Goal: Task Accomplishment & Management: Manage account settings

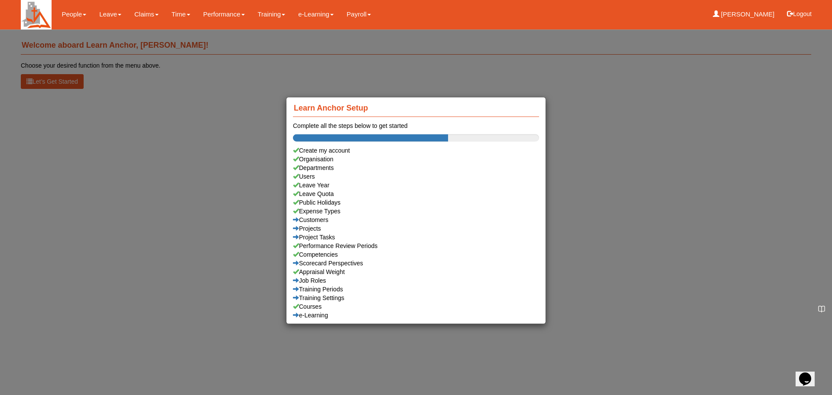
click at [656, 147] on div "Learn Anchor Setup Complete all the steps below to get started Create my accoun…" at bounding box center [416, 197] width 832 height 395
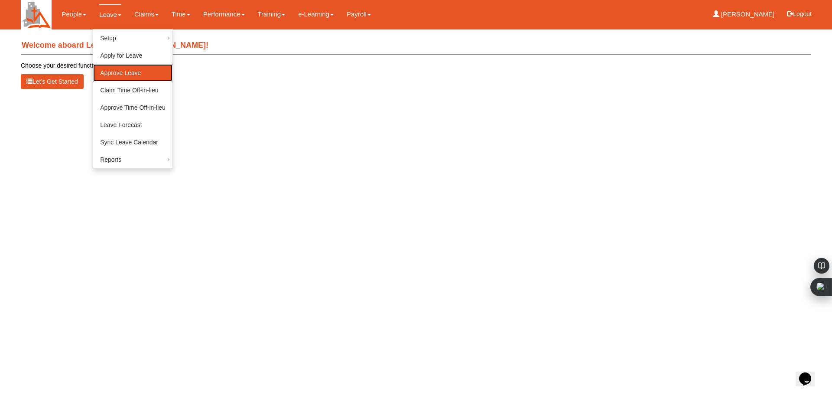
click at [132, 72] on link "Approve Leave" at bounding box center [132, 72] width 79 height 17
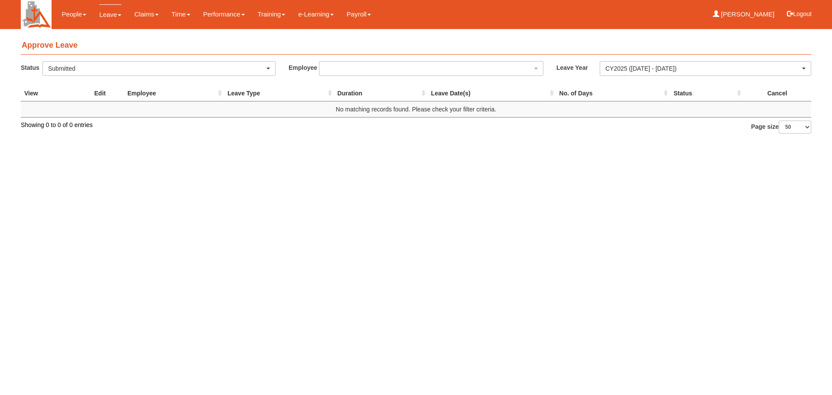
select select "50"
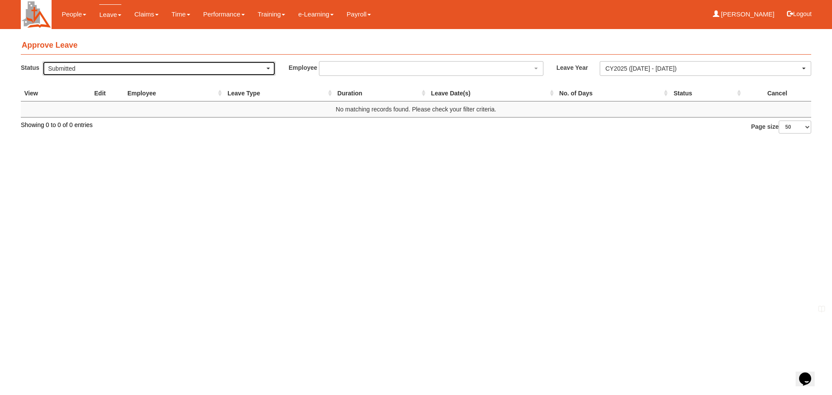
click at [266, 70] on div "Submitted" at bounding box center [159, 68] width 222 height 9
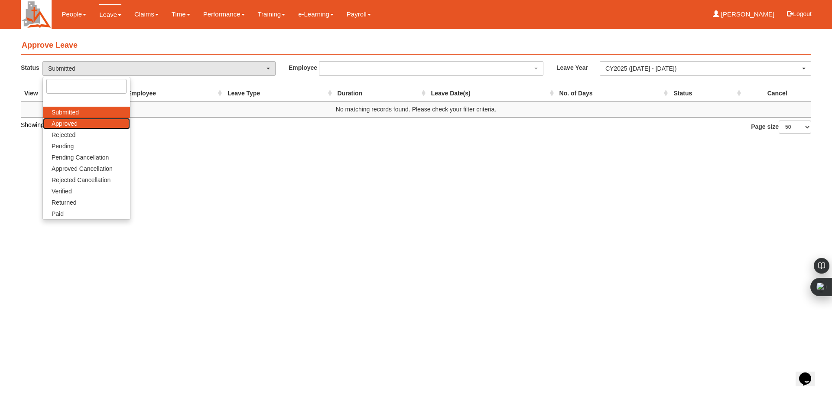
click at [96, 123] on link "Approved" at bounding box center [86, 123] width 87 height 11
select select "Approved"
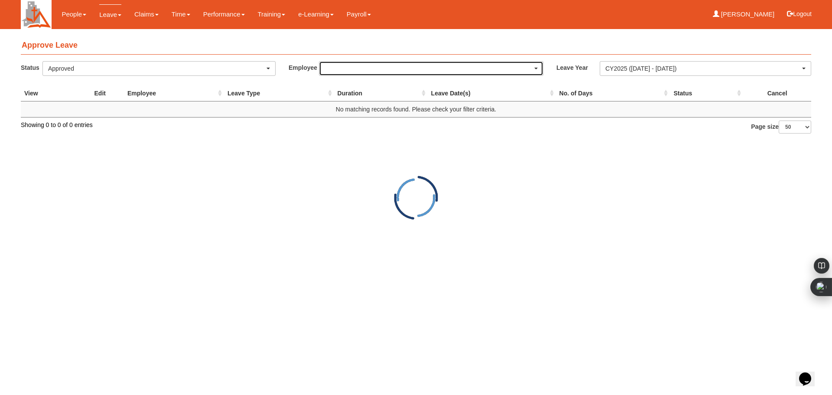
click at [537, 69] on span "button" at bounding box center [536, 69] width 3 height 2
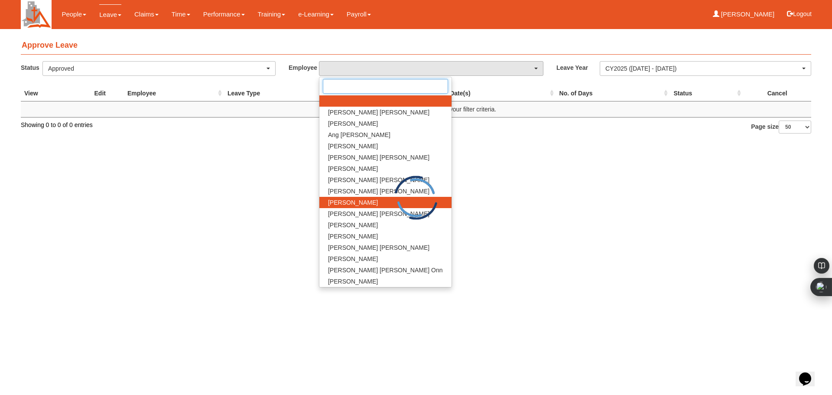
select select "50"
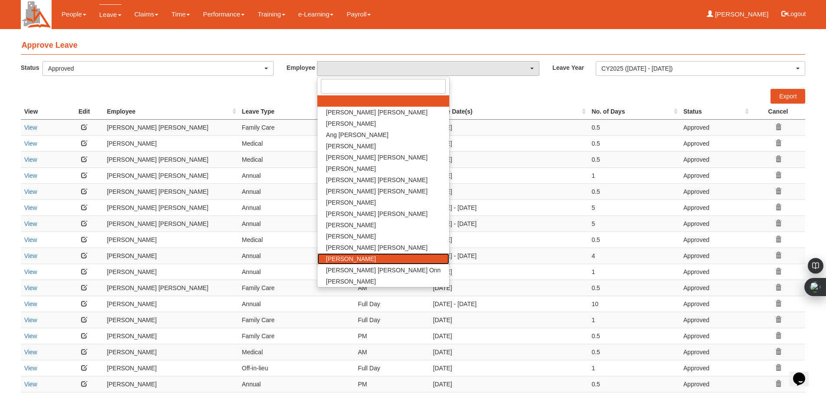
click at [371, 255] on span "[PERSON_NAME]" at bounding box center [351, 259] width 50 height 9
select select "ad11f1bf-f1ab-4ddb-b220-bccf8aff300b"
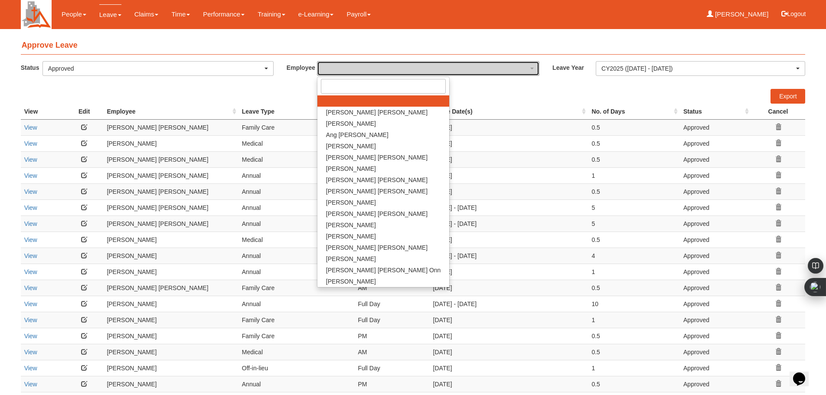
select select "50"
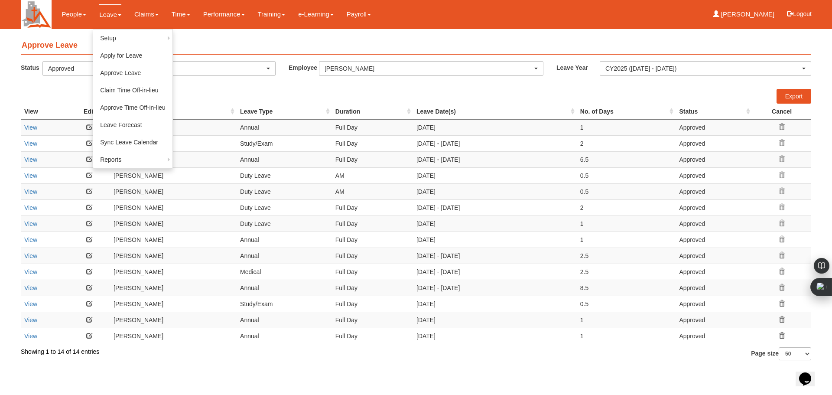
click at [112, 12] on link "Leave" at bounding box center [110, 14] width 22 height 20
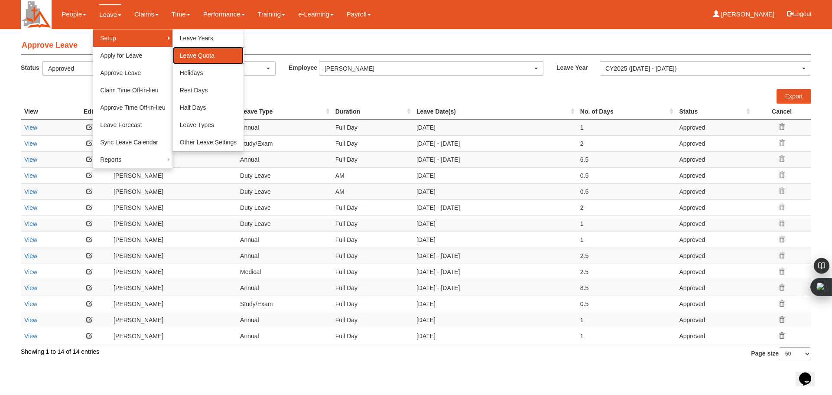
click at [195, 58] on link "Leave Quota" at bounding box center [208, 55] width 71 height 17
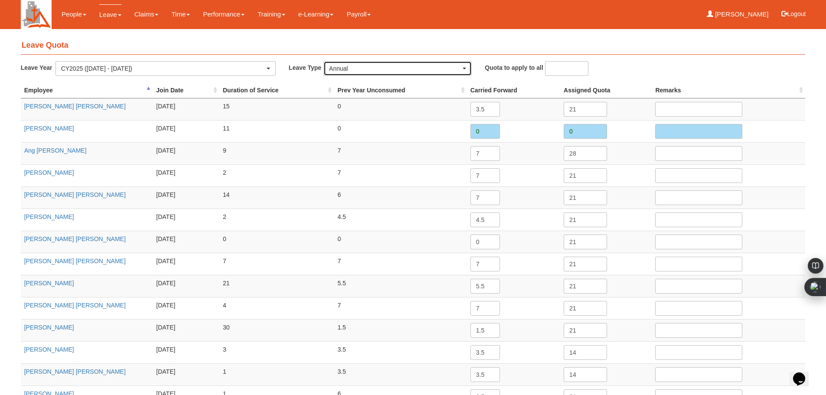
click at [464, 69] on span "button" at bounding box center [464, 69] width 3 height 2
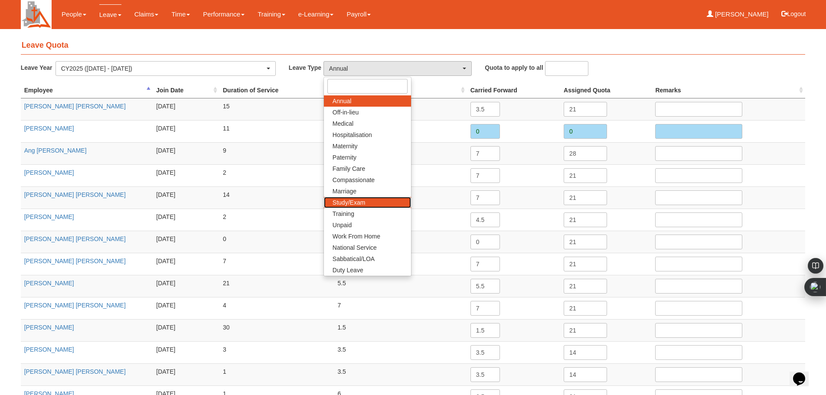
click at [357, 202] on span "Study/Exam" at bounding box center [349, 202] width 33 height 9
select select "12"
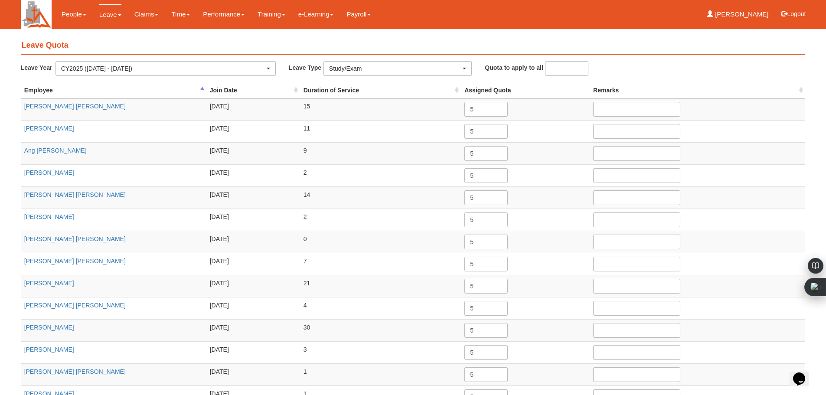
drag, startPoint x: 273, startPoint y: 161, endPoint x: 241, endPoint y: 265, distance: 108.5
click at [243, 268] on tbody "Alice Lim Pok Hwa 2/8/2009 15 5 Alvin Chan 1/8/2013" at bounding box center [413, 275] width 785 height 354
drag, startPoint x: 408, startPoint y: 85, endPoint x: 411, endPoint y: 91, distance: 7.4
click at [410, 92] on div "Leave Quota Leave Year CY2026 (1/1/2026 - 31/12/2026) CY2025 (1/1/2025 - 31/12/…" at bounding box center [413, 254] width 785 height 442
click at [660, 55] on div "Leave Quota Leave Year CY2026 (1/1/2026 - 31/12/2026) CY2025 (1/1/2025 - 31/12/…" at bounding box center [413, 254] width 785 height 442
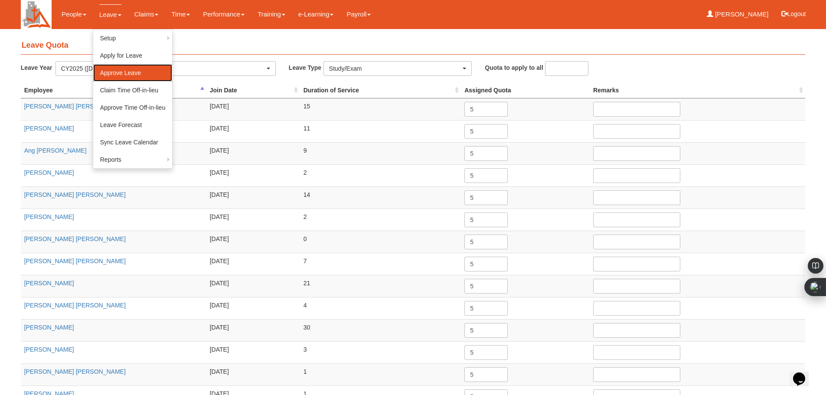
click at [129, 71] on link "Approve Leave" at bounding box center [132, 72] width 79 height 17
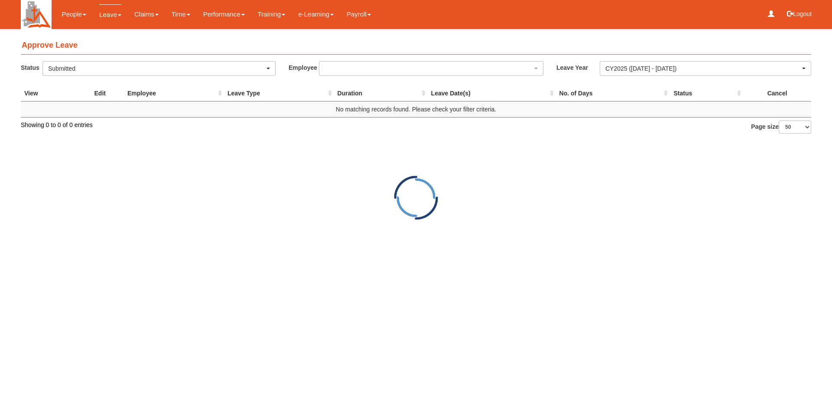
select select "50"
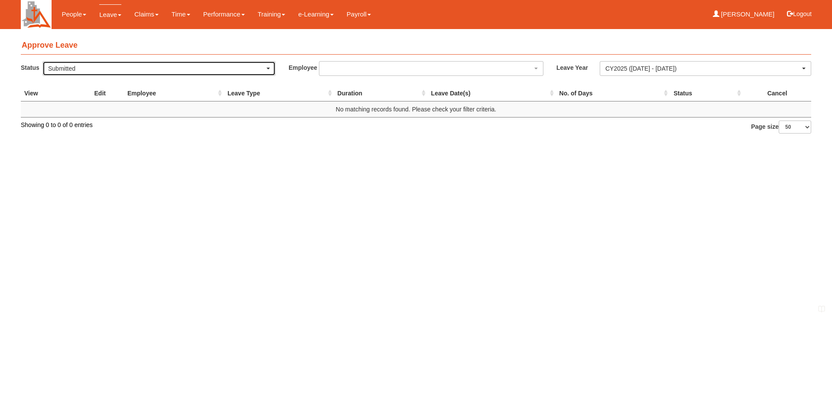
drag, startPoint x: 271, startPoint y: 72, endPoint x: 263, endPoint y: 72, distance: 7.8
click at [270, 72] on div "Submitted" at bounding box center [159, 69] width 232 height 14
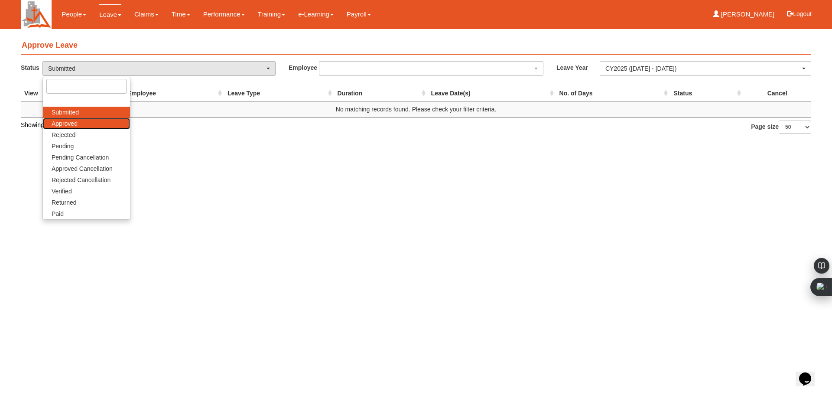
click at [95, 125] on link "Approved" at bounding box center [86, 123] width 87 height 11
select select "Approved"
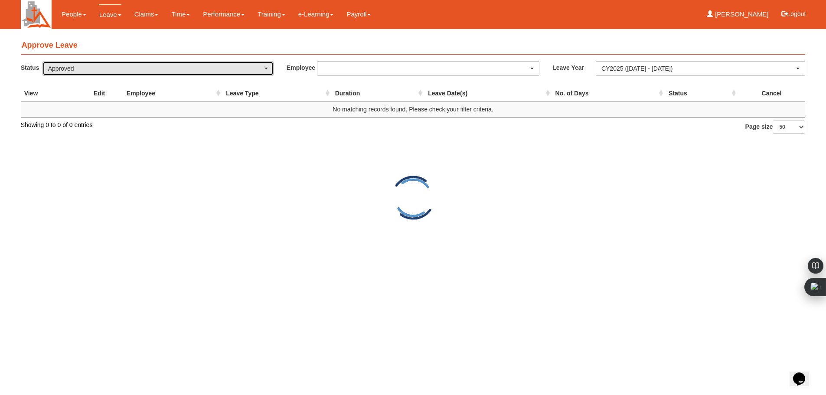
select select "50"
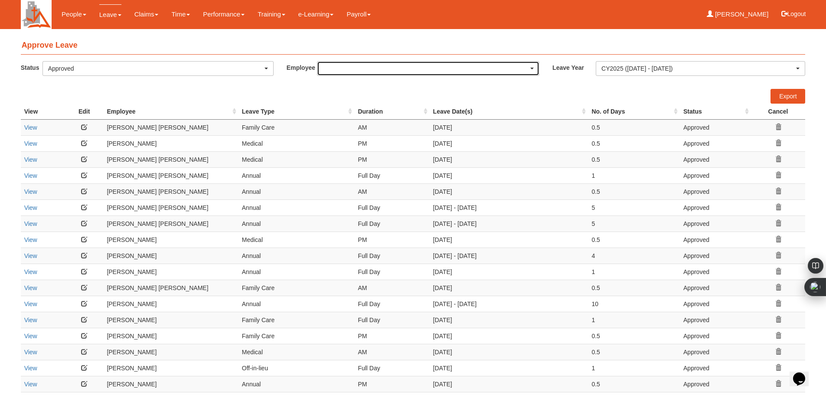
click at [532, 67] on div "button" at bounding box center [428, 69] width 222 height 14
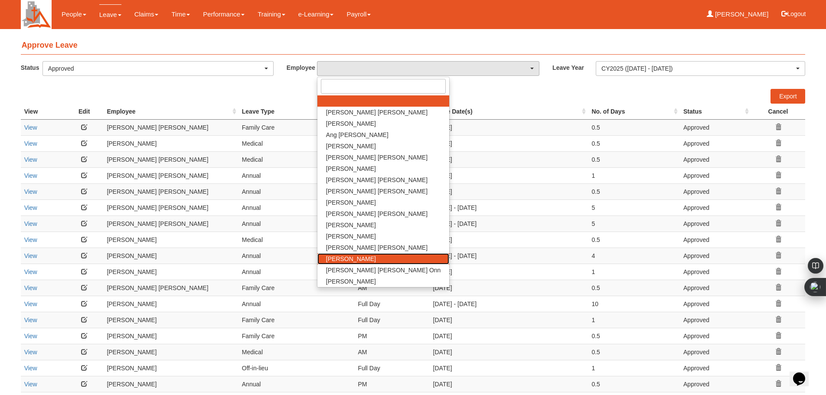
click at [371, 260] on span "[PERSON_NAME]" at bounding box center [351, 259] width 50 height 9
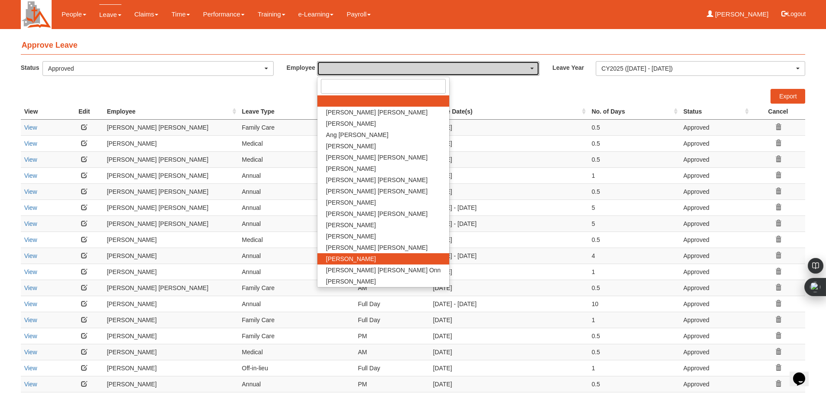
select select "ad11f1bf-f1ab-4ddb-b220-bccf8aff300b"
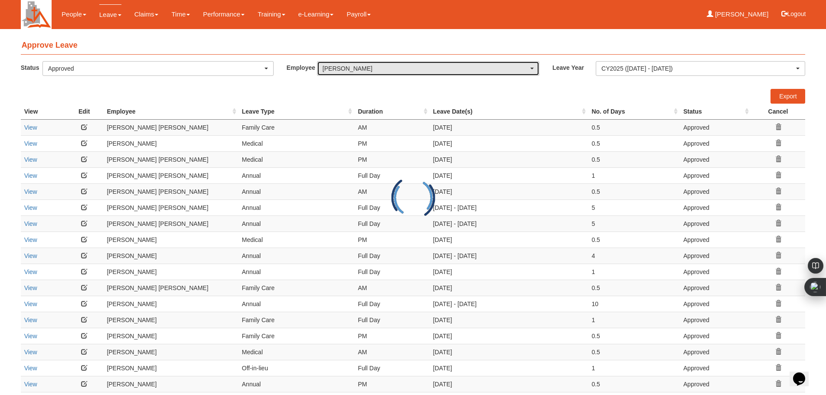
select select "50"
